Goal: Task Accomplishment & Management: Manage account settings

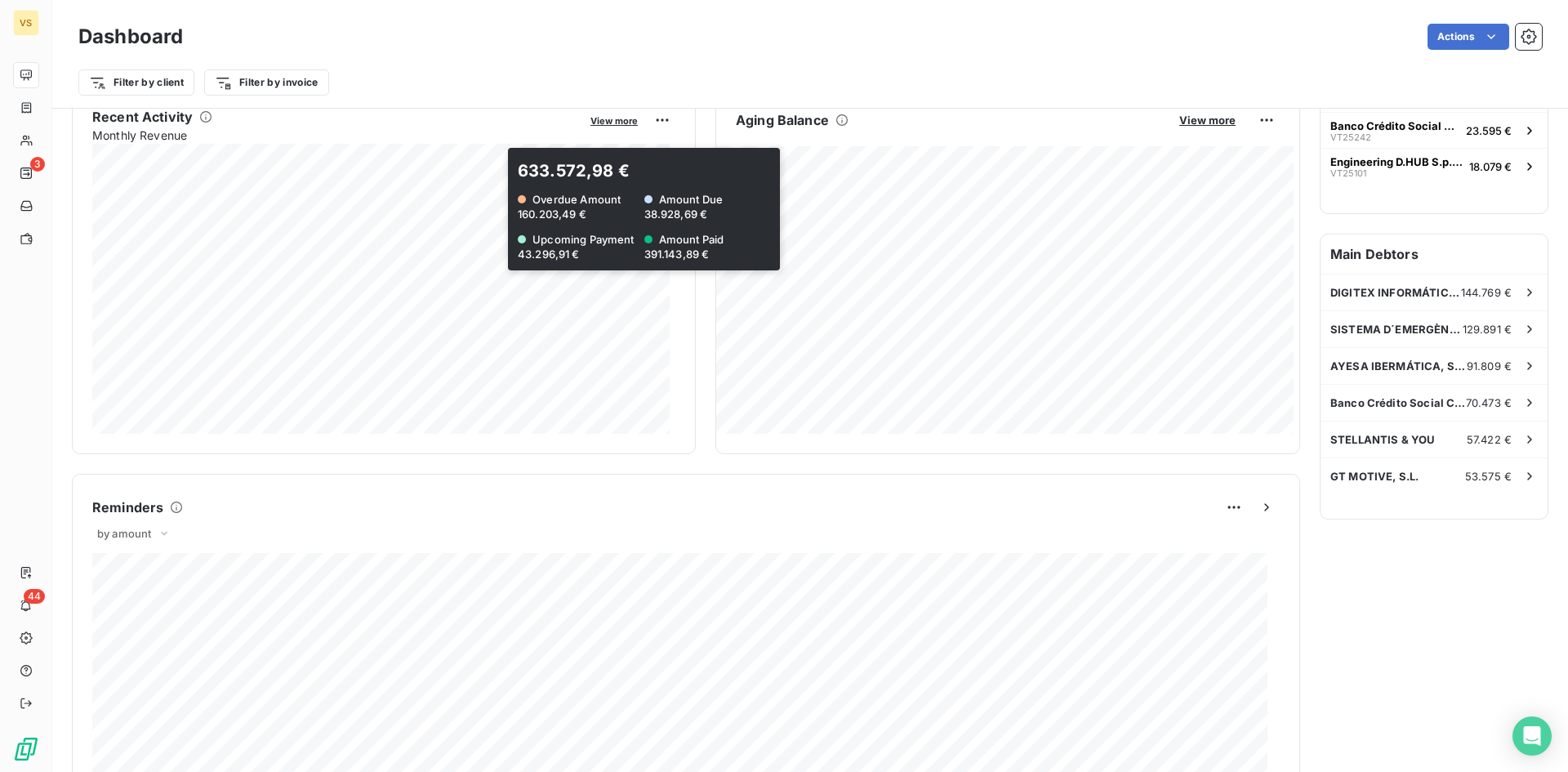
scroll to position [83, 0]
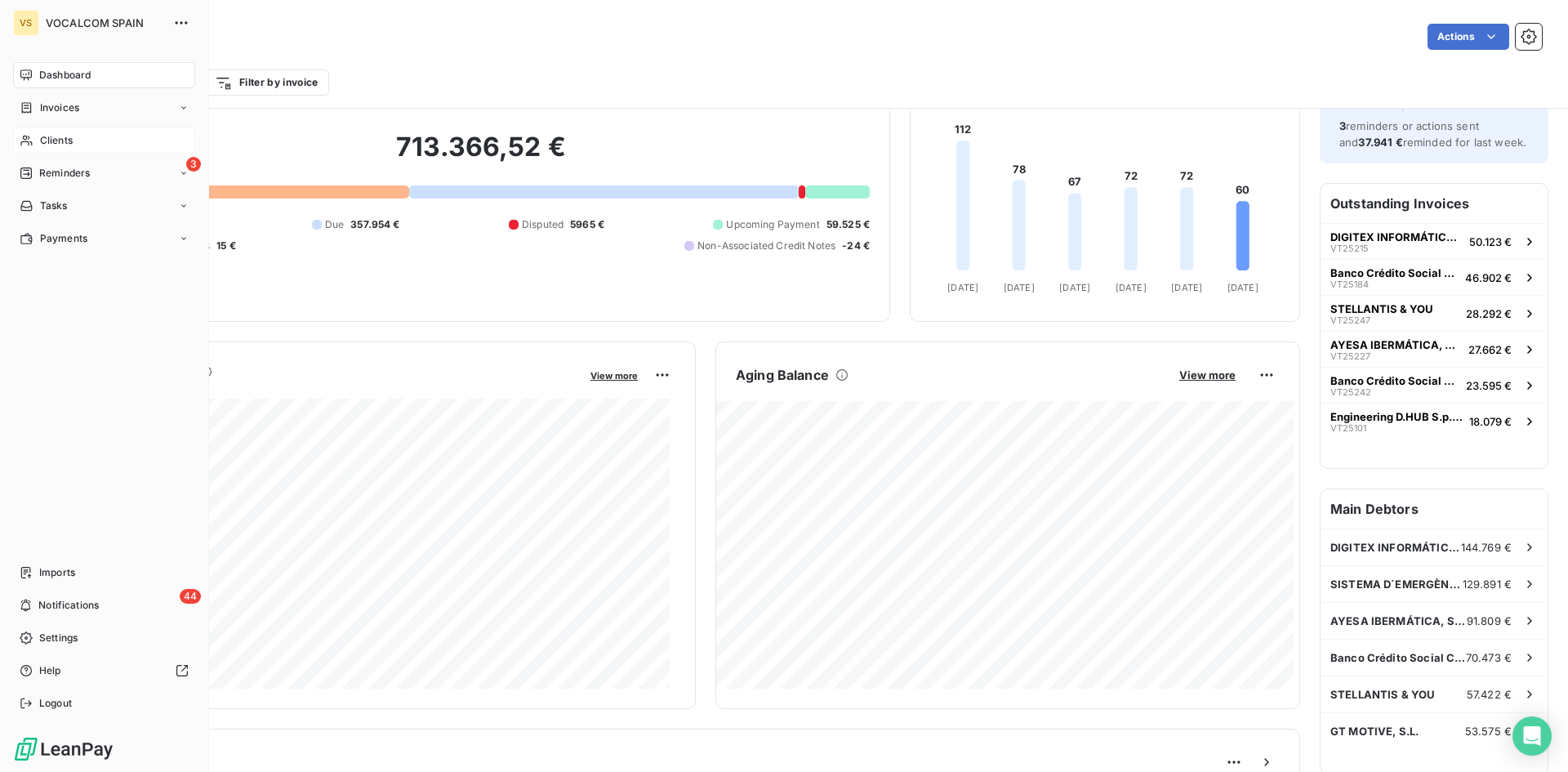
click at [67, 134] on span "Clients" at bounding box center [56, 140] width 32 height 14
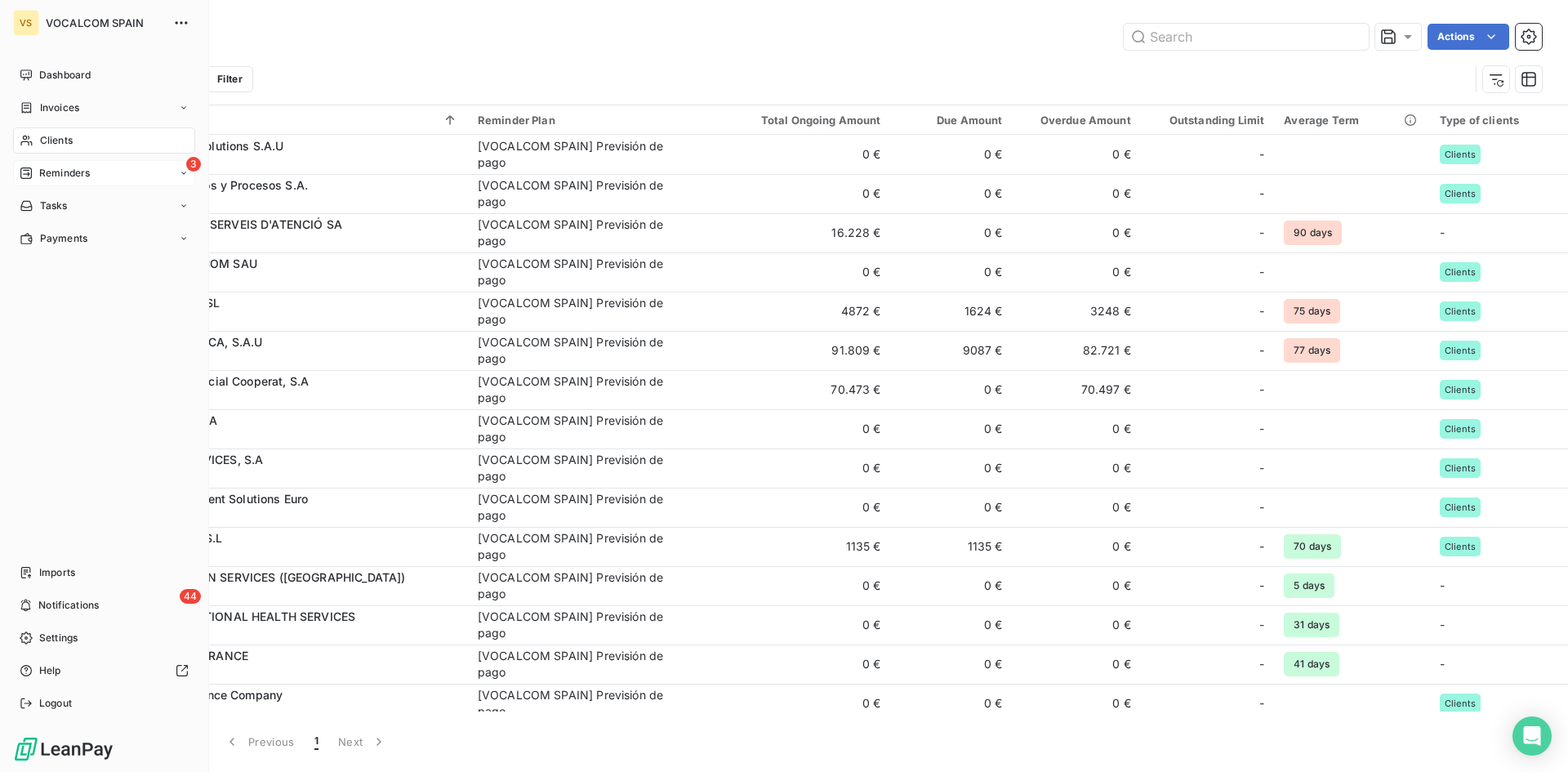
click at [68, 171] on span "Reminders" at bounding box center [64, 173] width 50 height 14
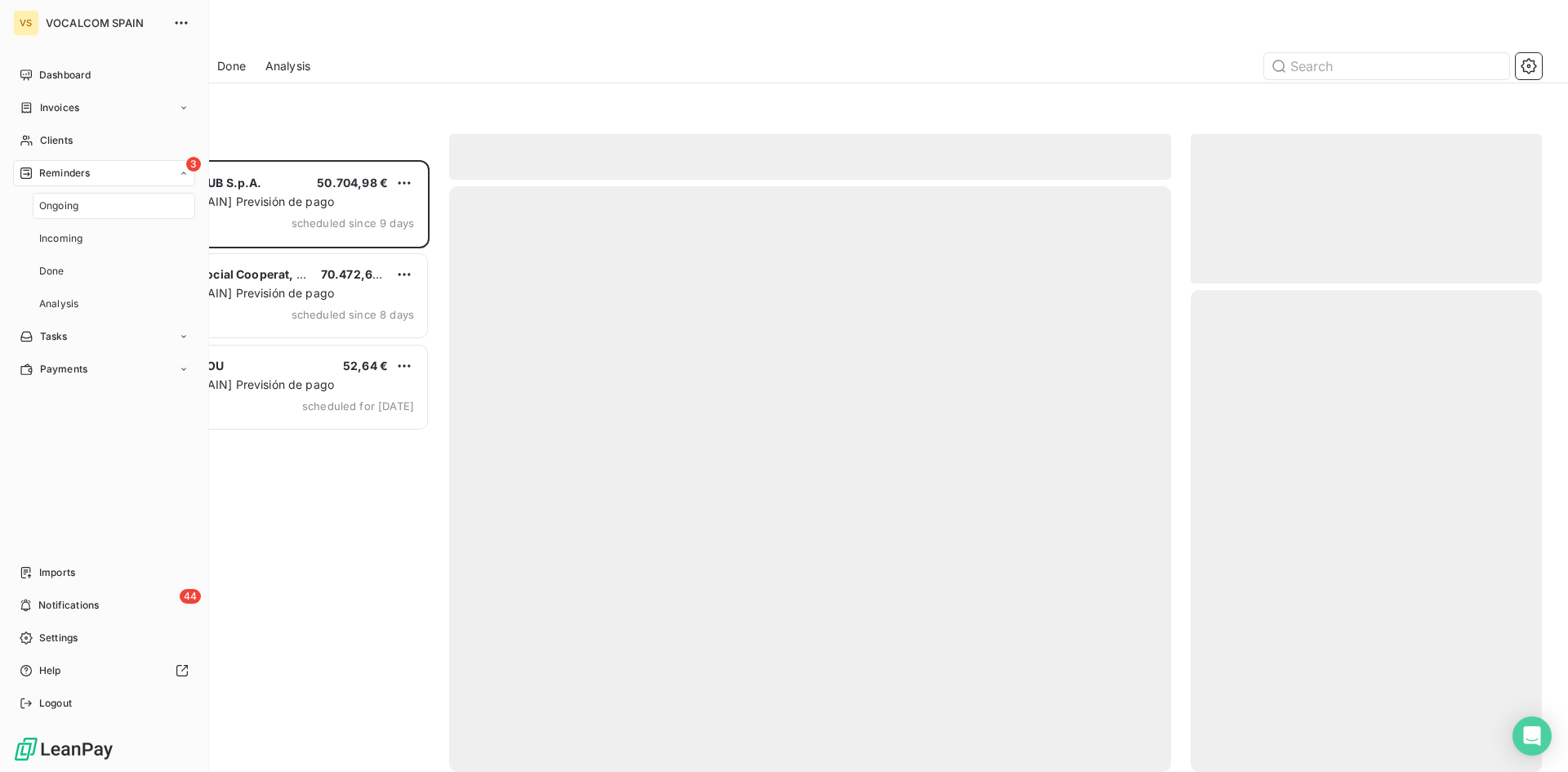
scroll to position [599, 339]
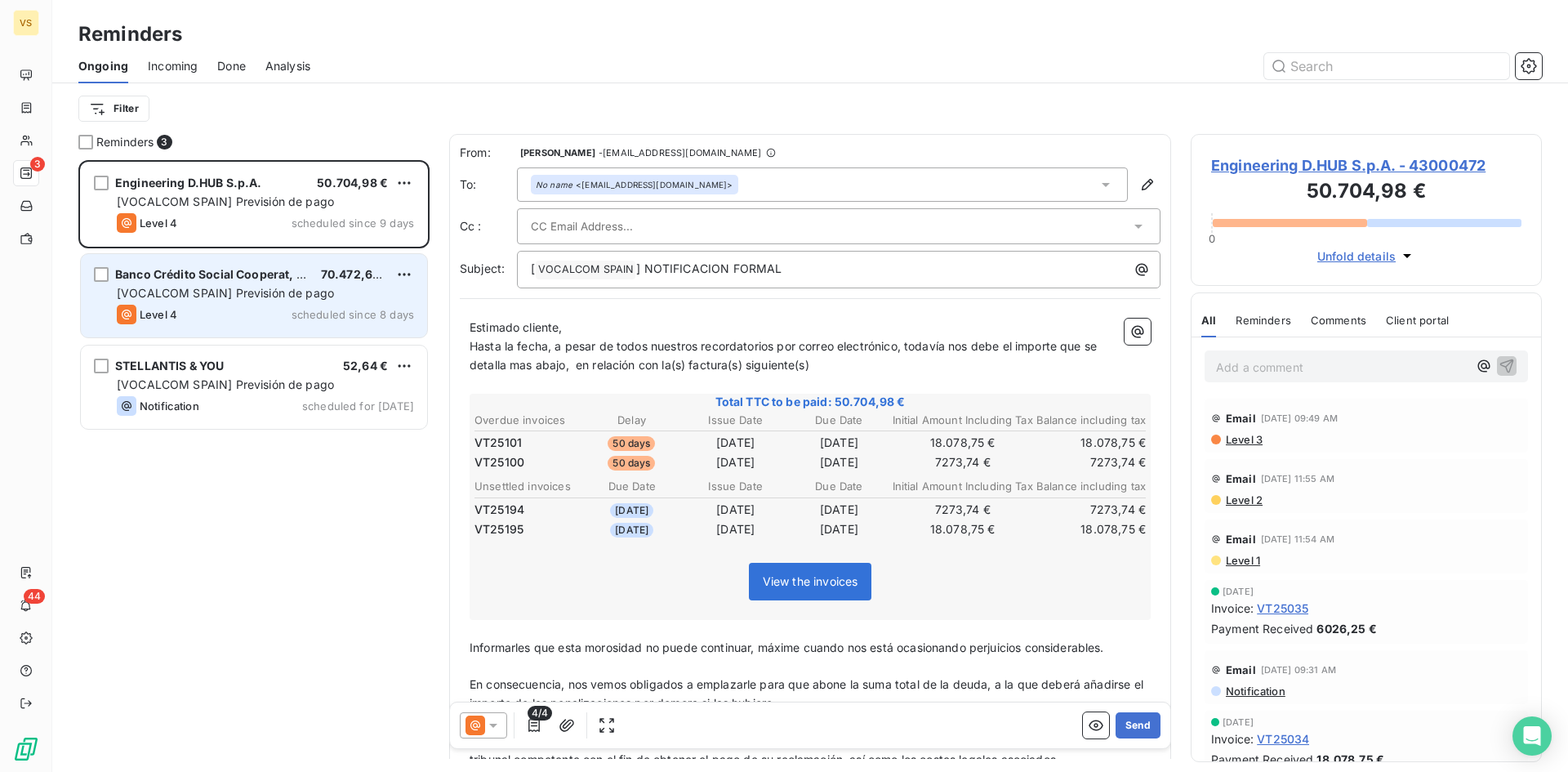
click at [249, 310] on div "Level 4 scheduled since 8 days" at bounding box center [266, 315] width 297 height 20
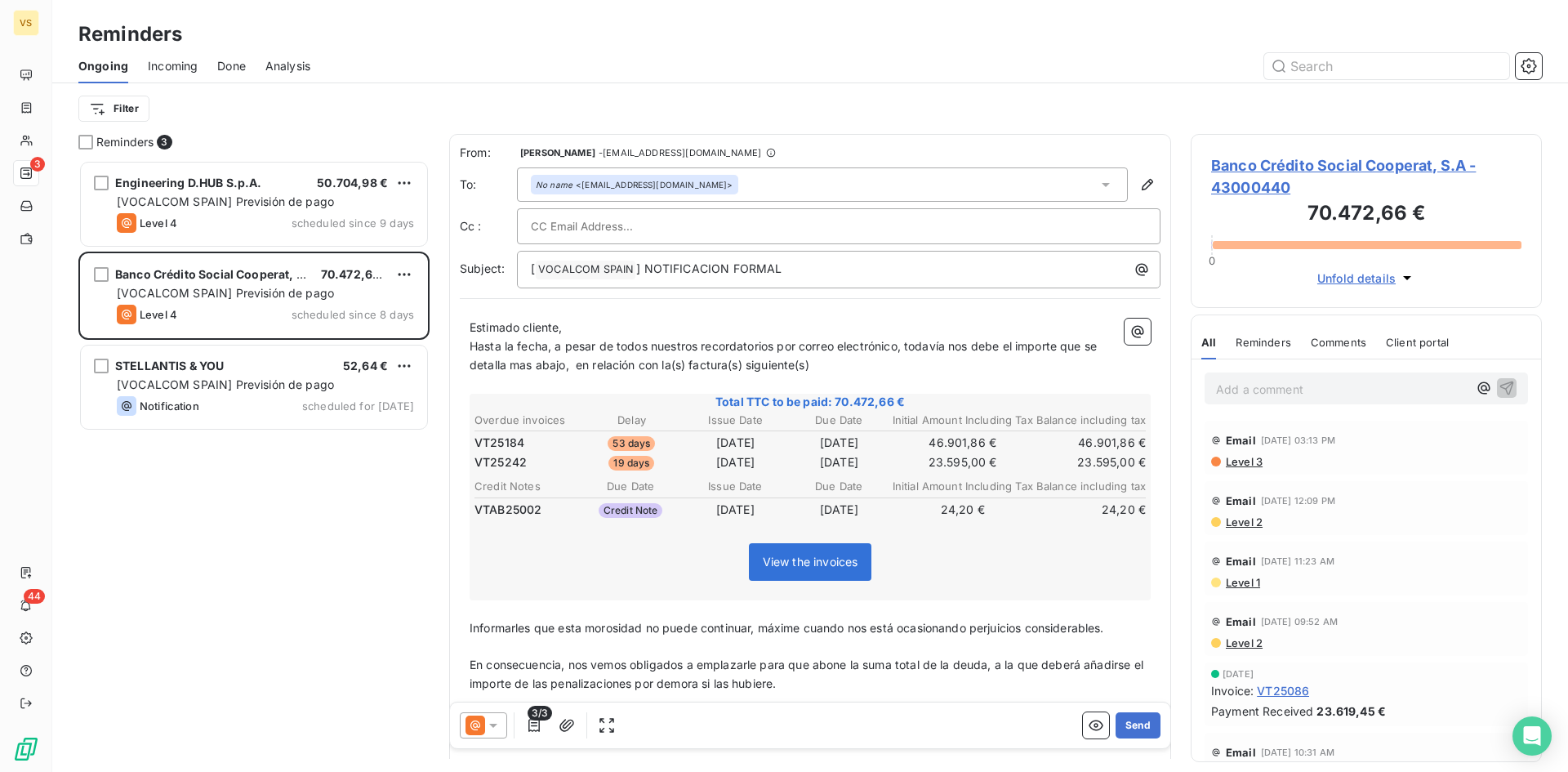
click at [374, 537] on div "Engineering D.HUB S.p.A. 50.704,98 € [VOCALCOM SPAIN] Previsión de pago Level 4…" at bounding box center [253, 466] width 352 height 612
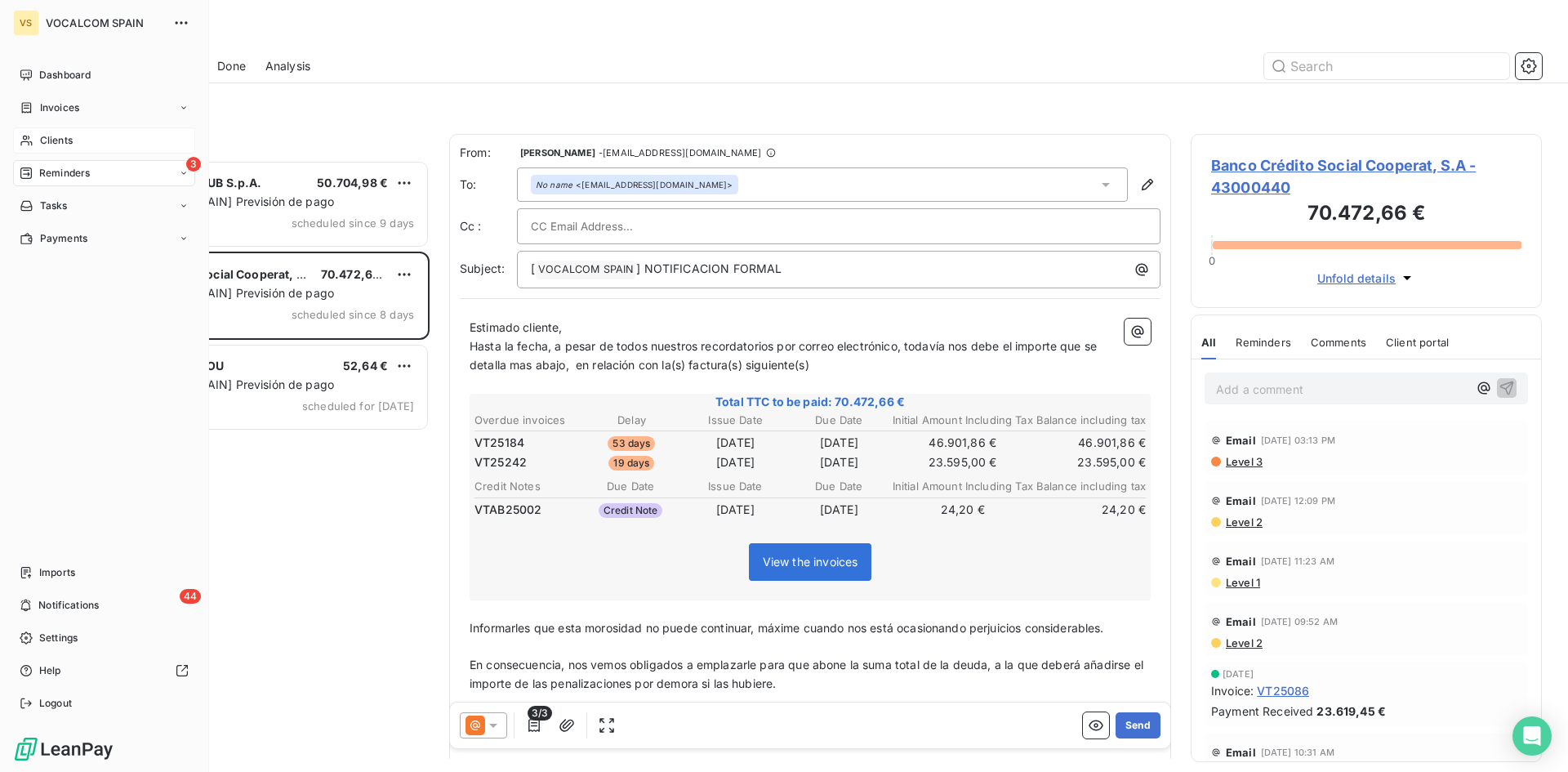
click at [36, 149] on div "Clients" at bounding box center [104, 140] width 182 height 26
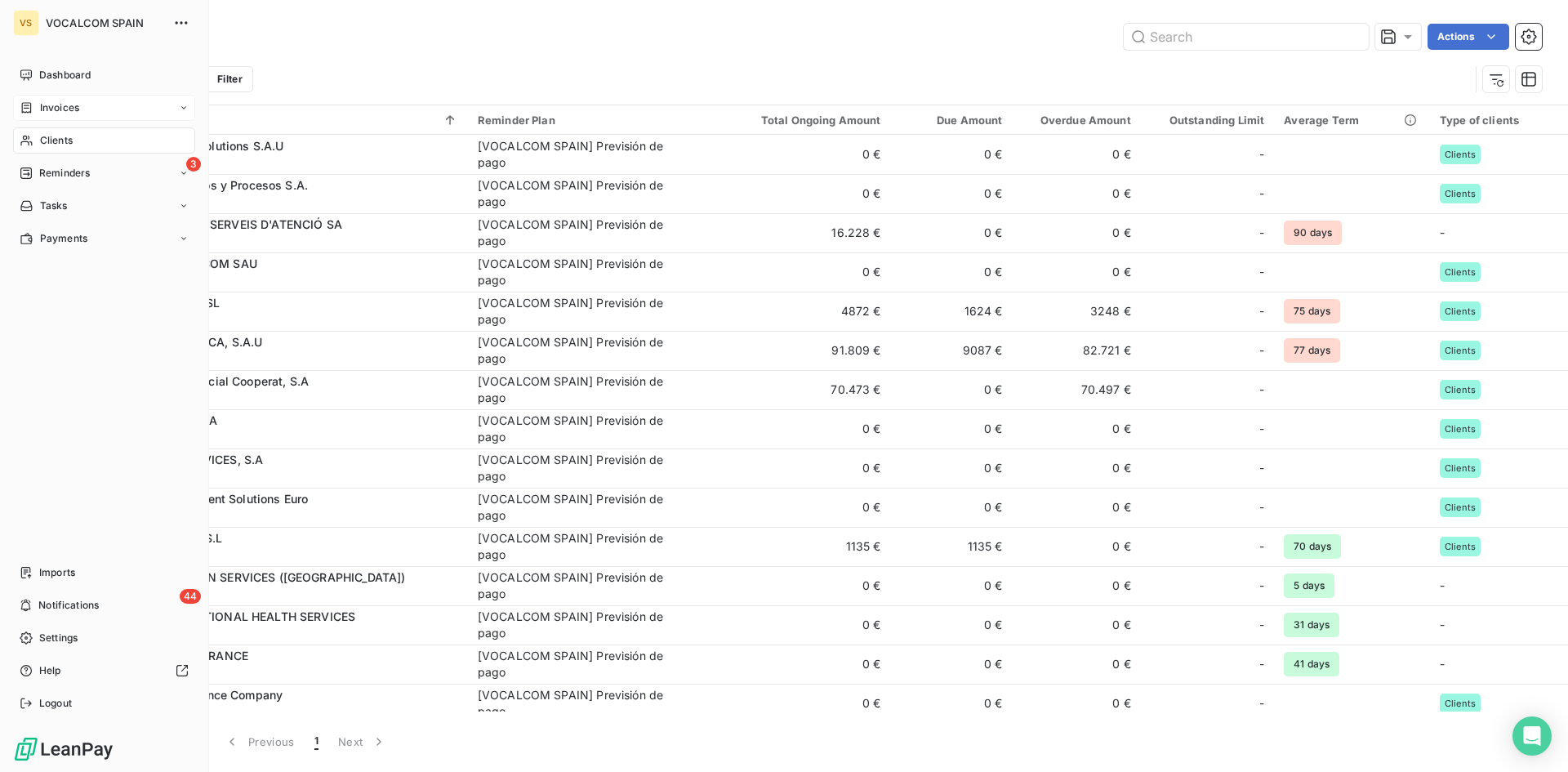
click at [58, 105] on span "Invoices" at bounding box center [59, 107] width 39 height 14
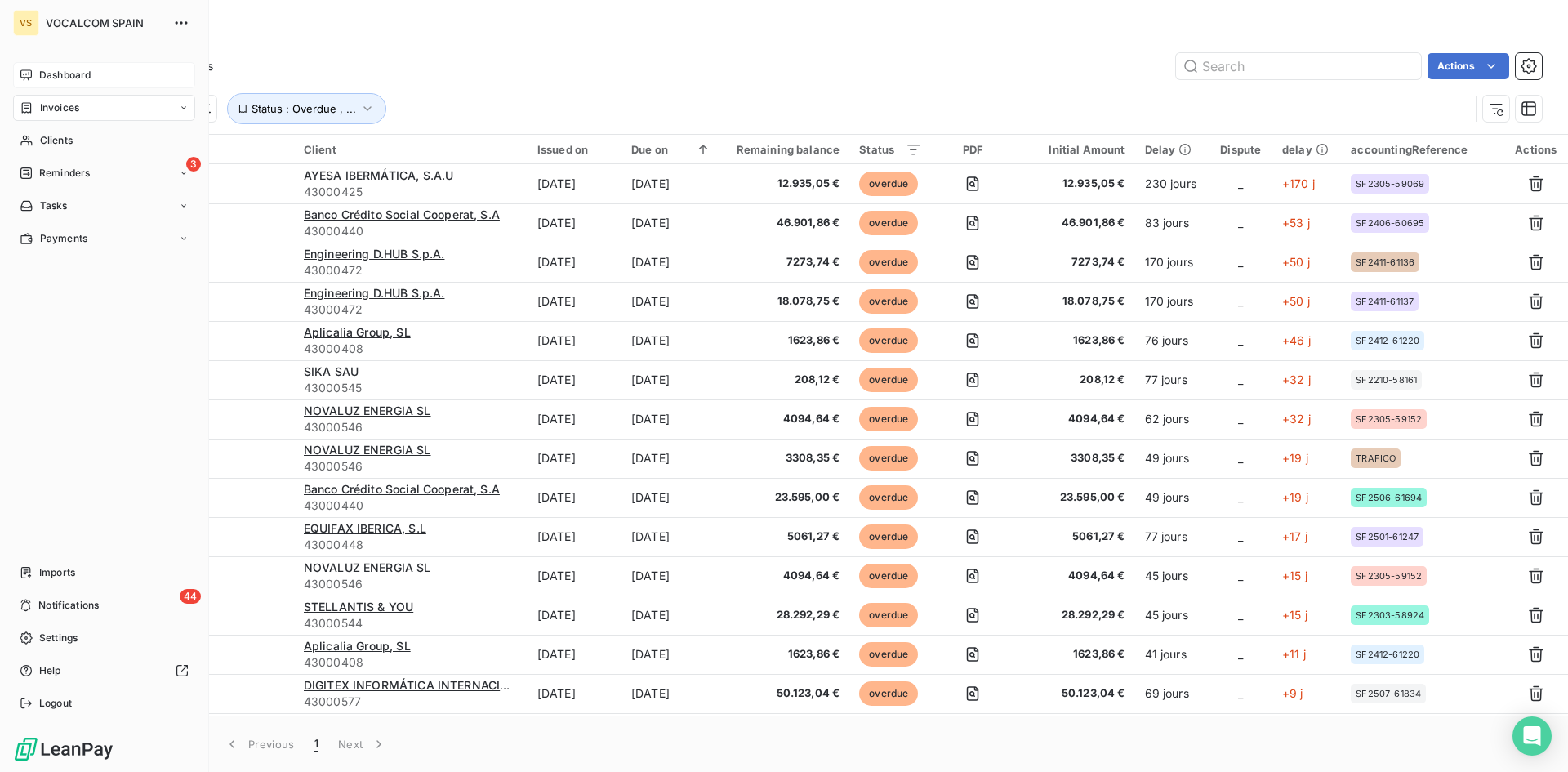
click at [37, 72] on div "Dashboard" at bounding box center [104, 74] width 182 height 26
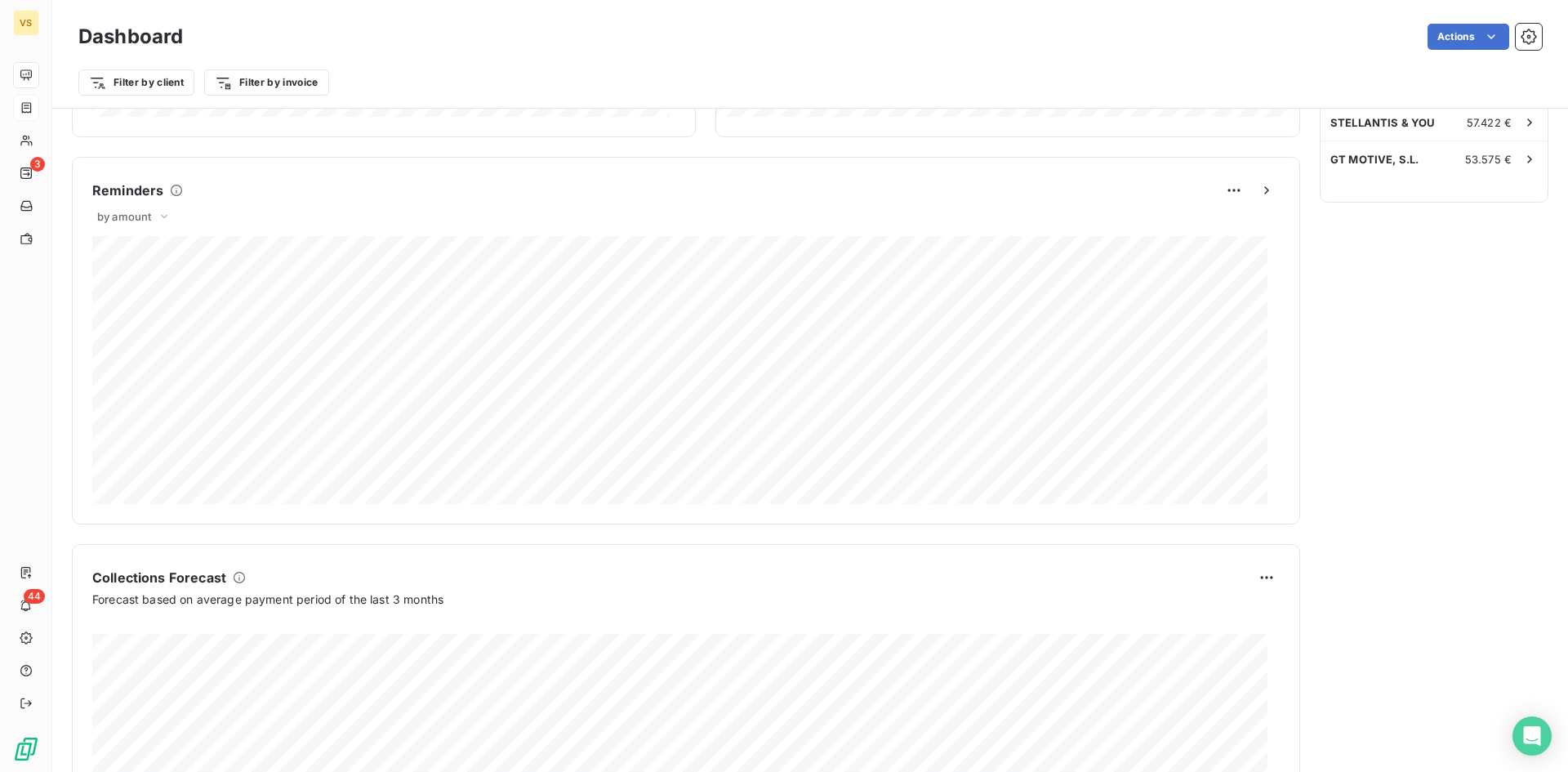
scroll to position [821, 0]
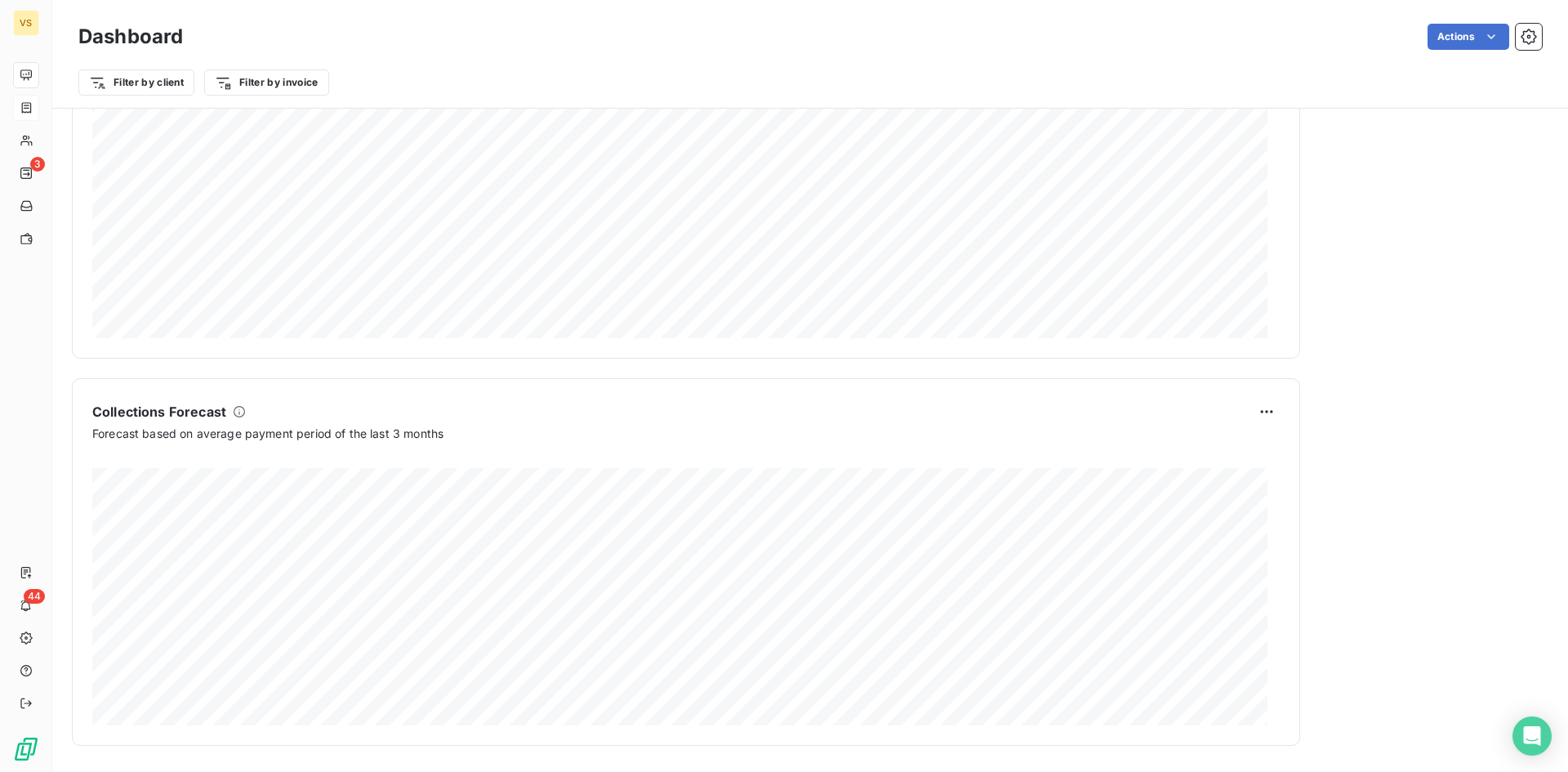
click at [1485, 349] on div "Client Outstanding Balance View more 713.366,52 € 0 Overdue 289.931 € Due 357.9…" at bounding box center [810, 16] width 1516 height 1457
